Goal: Task Accomplishment & Management: Manage account settings

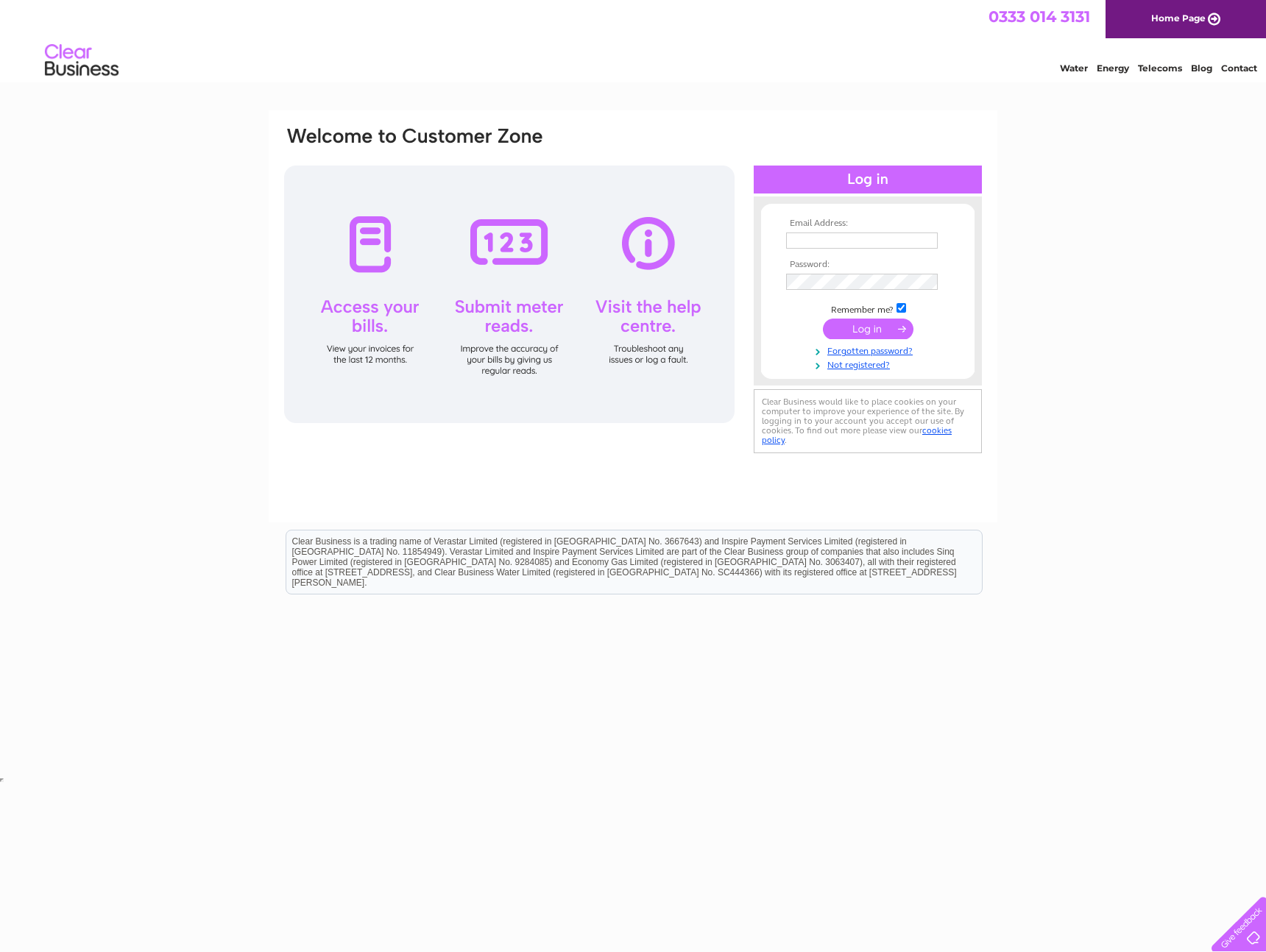
type input "churchtowncarpets@outlook.com"
click at [881, 330] on input "submit" at bounding box center [868, 328] width 91 height 20
click at [782, 284] on td at bounding box center [867, 282] width 170 height 25
click at [823, 320] on input "submit" at bounding box center [868, 330] width 91 height 20
click at [851, 327] on input "submit" at bounding box center [868, 328] width 91 height 20
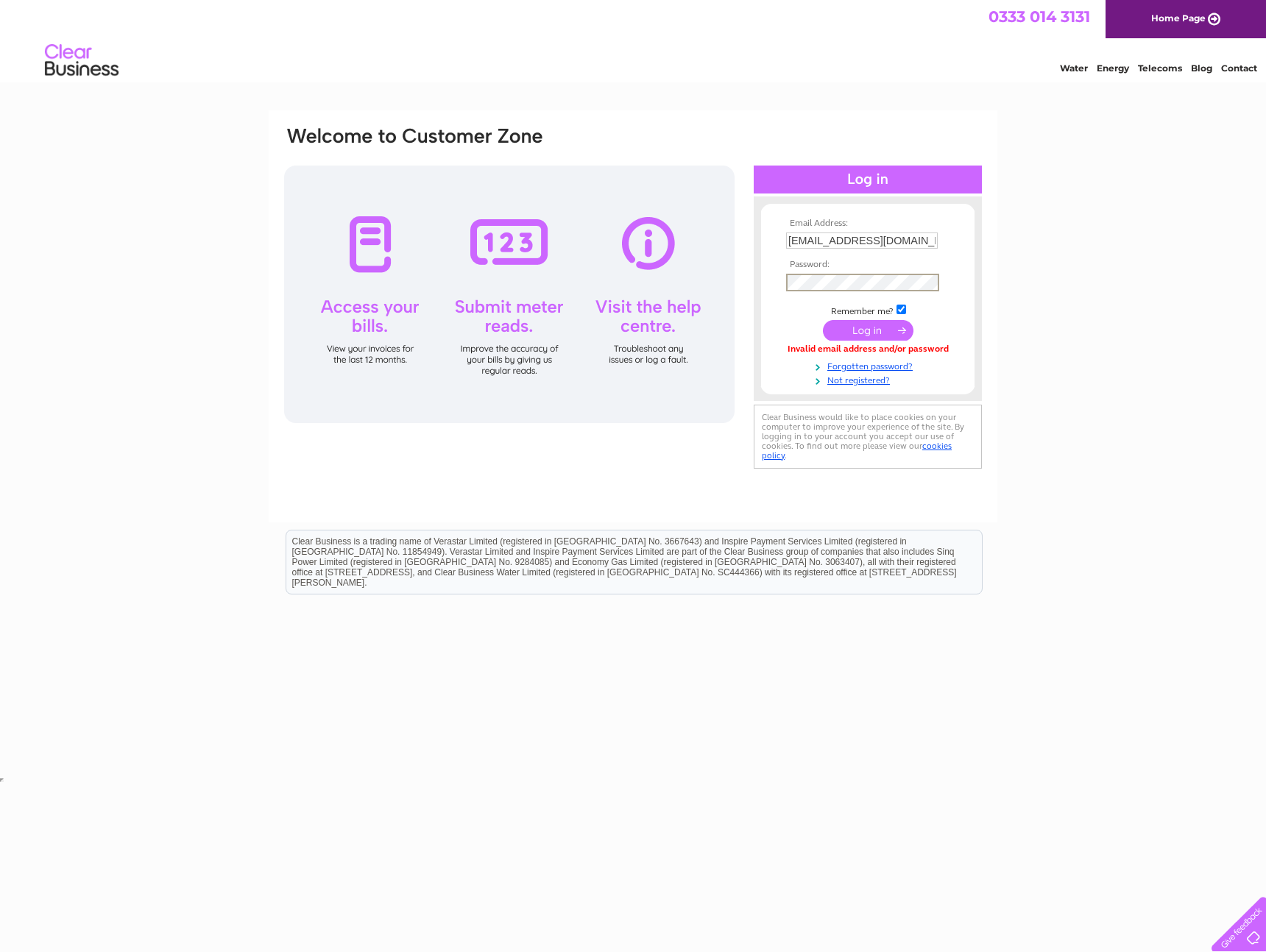
click at [784, 286] on td at bounding box center [867, 282] width 170 height 25
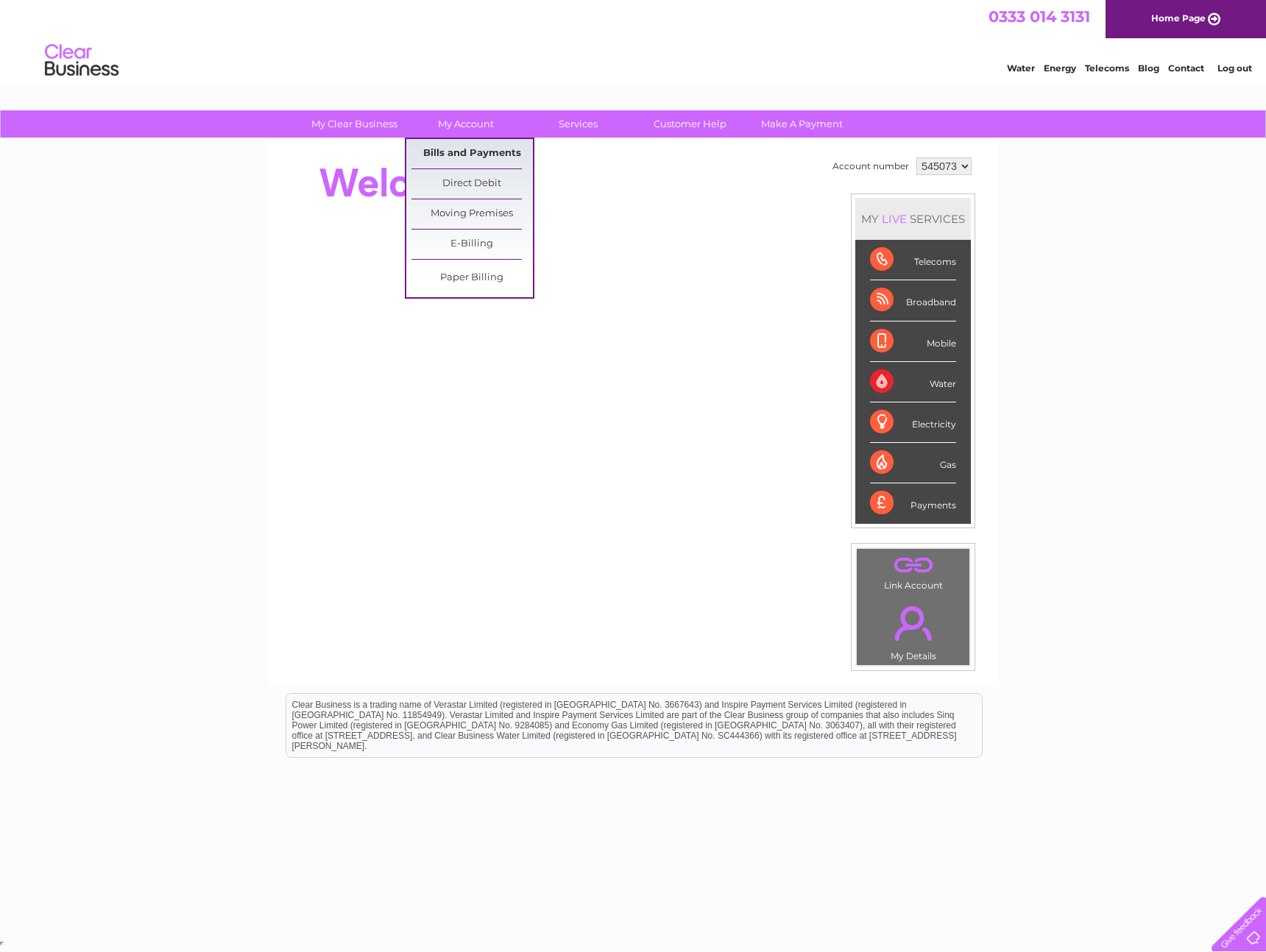
click at [477, 151] on link "Bills and Payments" at bounding box center [472, 154] width 121 height 29
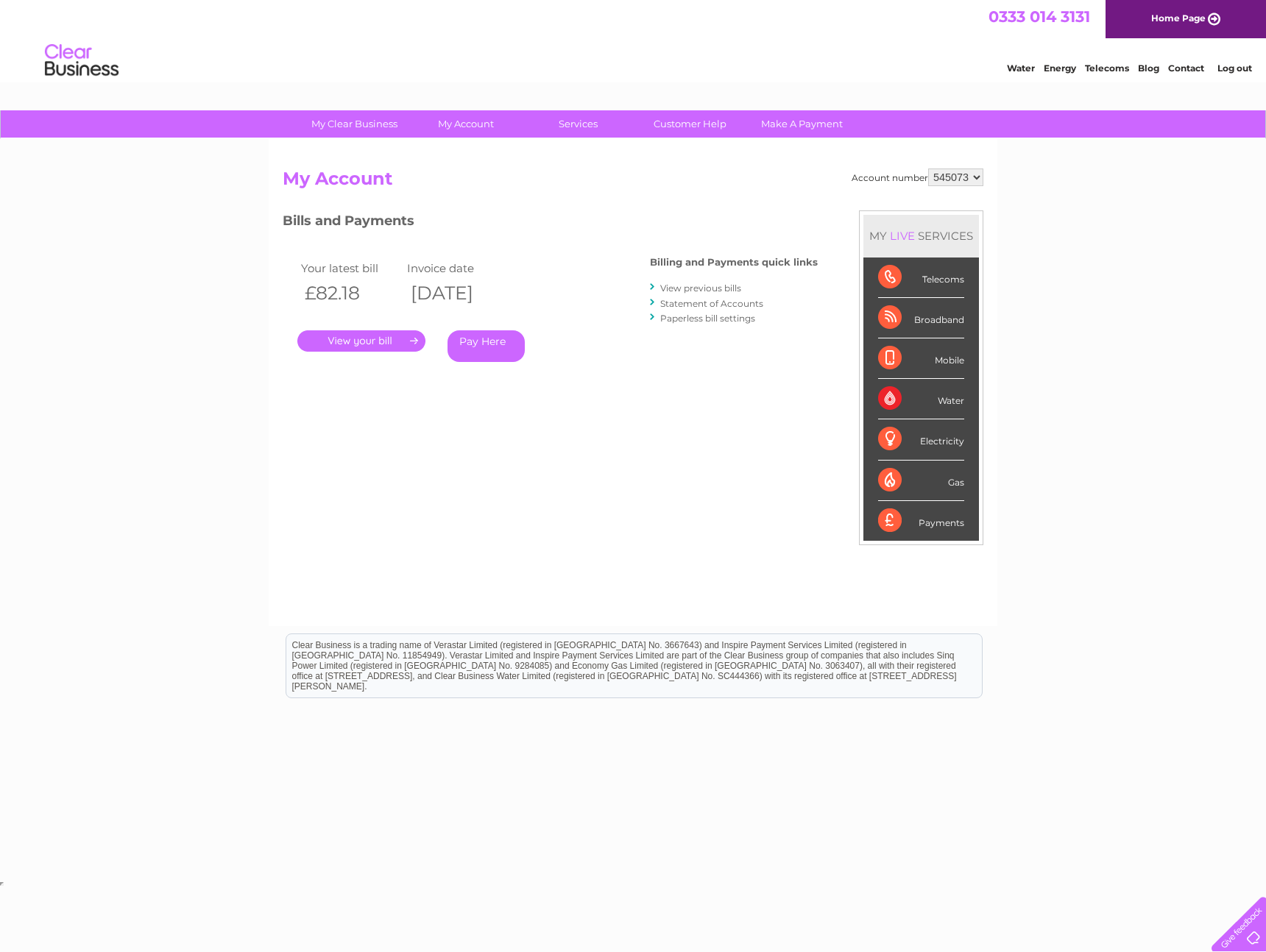
click at [708, 290] on link "View previous bills" at bounding box center [700, 287] width 81 height 11
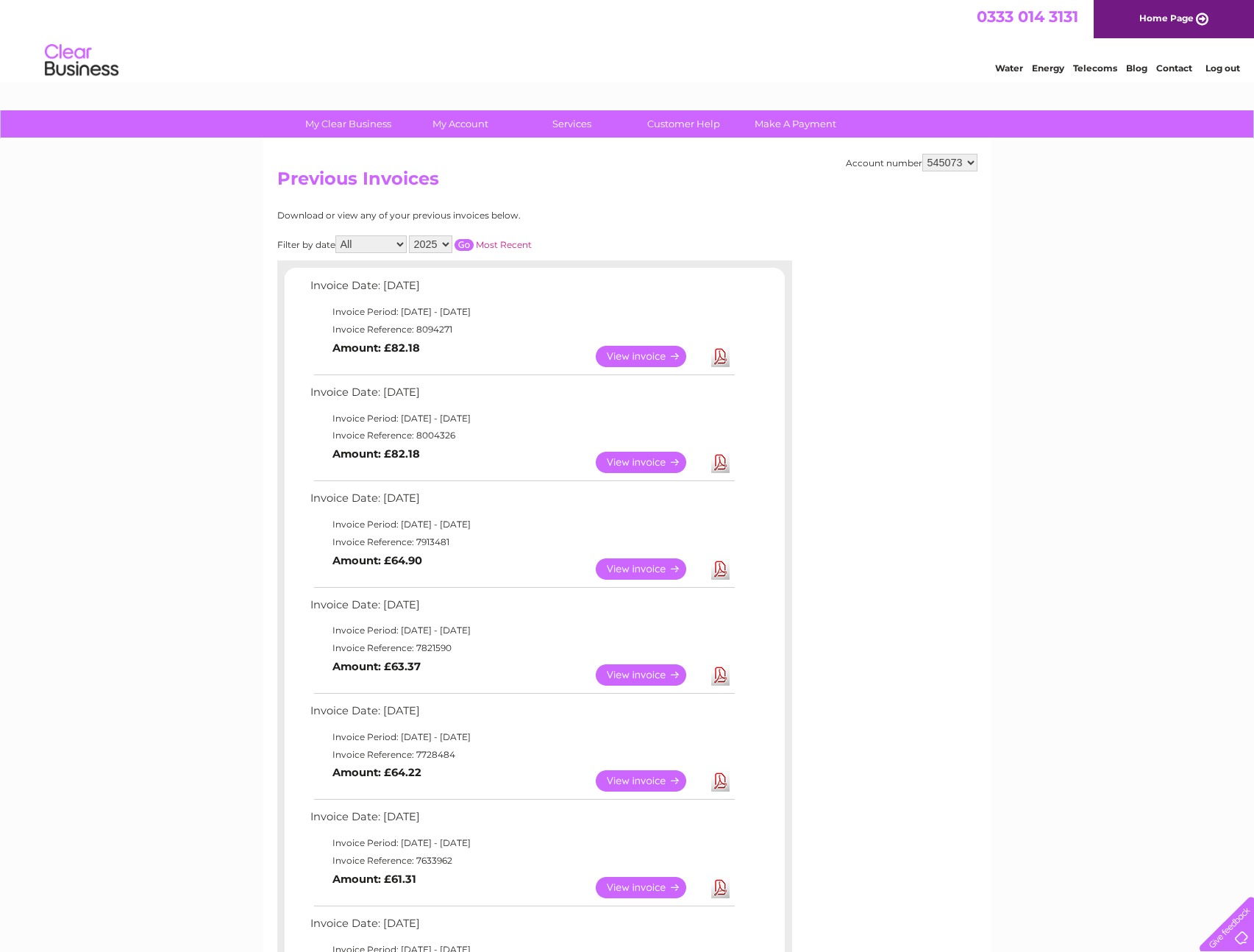
click at [650, 358] on link "View" at bounding box center [650, 356] width 108 height 21
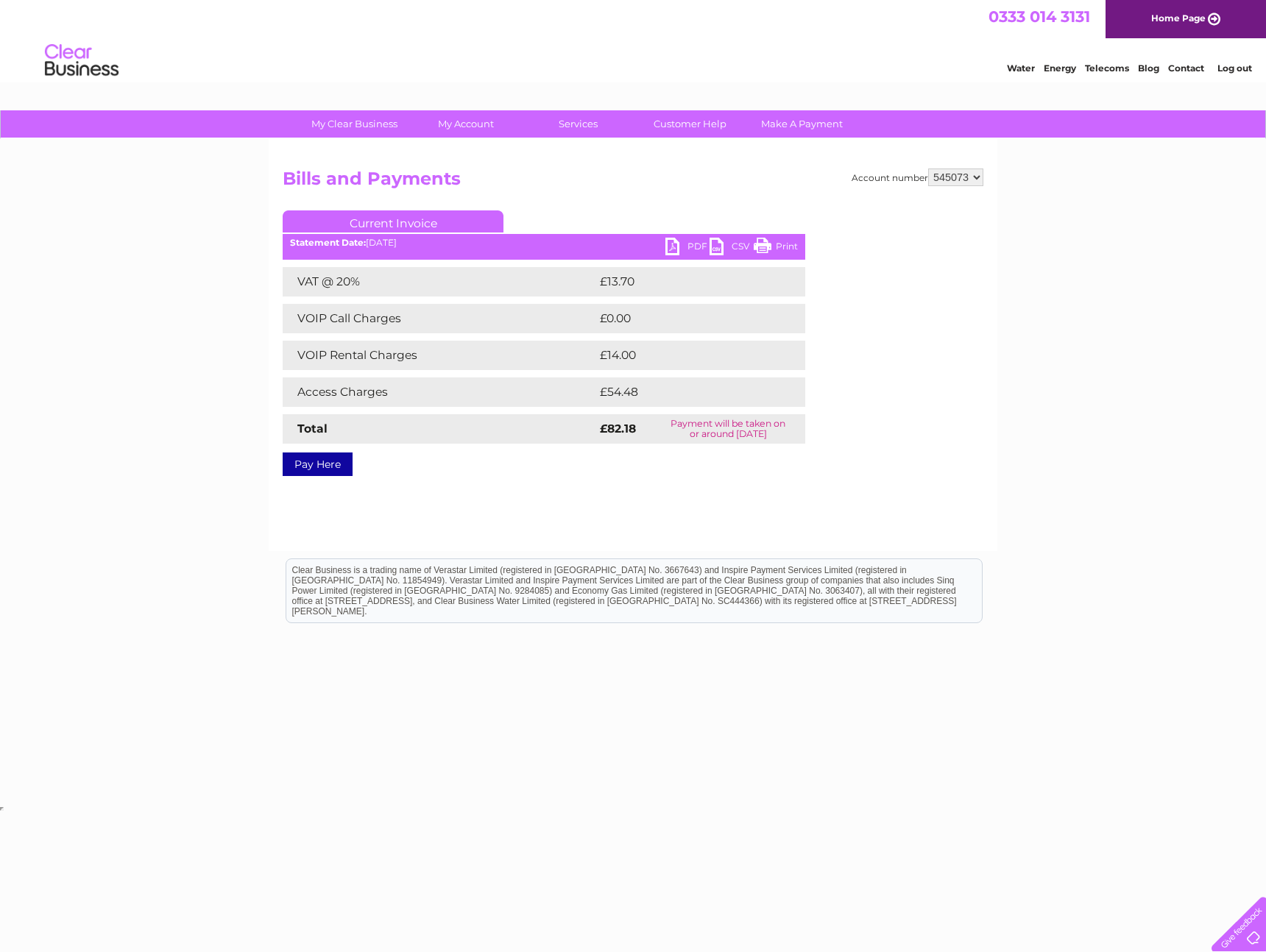
click at [674, 246] on link "PDF" at bounding box center [687, 248] width 44 height 21
